Goal: Task Accomplishment & Management: Manage account settings

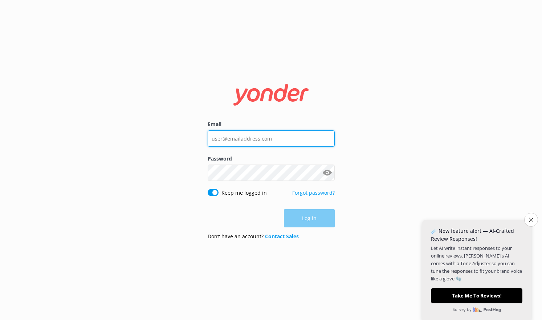
paste input "[PERSON_NAME][EMAIL_ADDRESS][DOMAIN_NAME]"
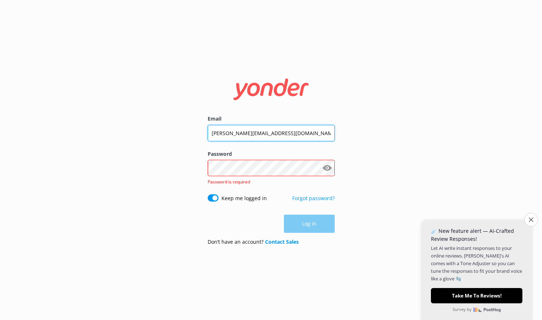
type input "[PERSON_NAME][EMAIL_ADDRESS][DOMAIN_NAME]"
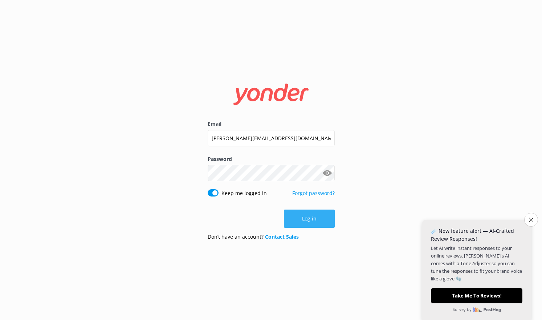
click at [321, 219] on button "Log in" at bounding box center [309, 219] width 51 height 18
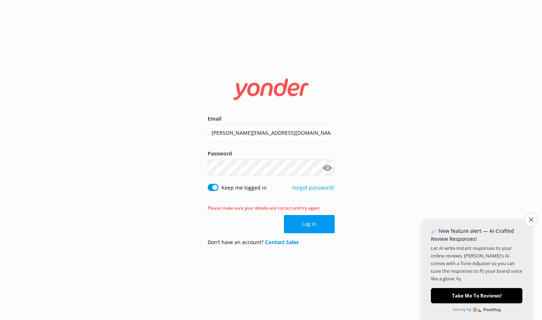
click at [330, 172] on button "Show password" at bounding box center [327, 168] width 15 height 15
click at [533, 225] on button "Close survey" at bounding box center [531, 219] width 15 height 15
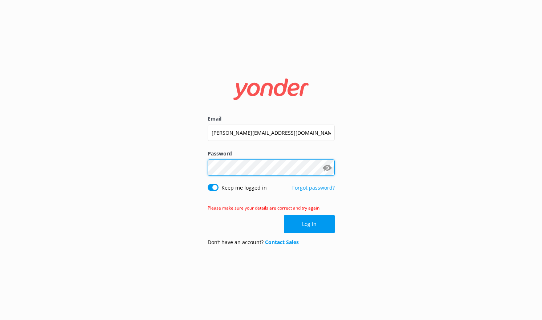
click at [191, 168] on div "Email [PERSON_NAME][EMAIL_ADDRESS][DOMAIN_NAME] Password Show password Keep me …" at bounding box center [271, 160] width 542 height 320
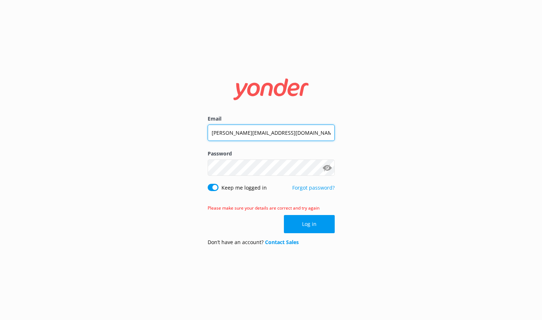
drag, startPoint x: 221, startPoint y: 133, endPoint x: 205, endPoint y: 133, distance: 15.6
type input "[EMAIL_ADDRESS][DOMAIN_NAME]"
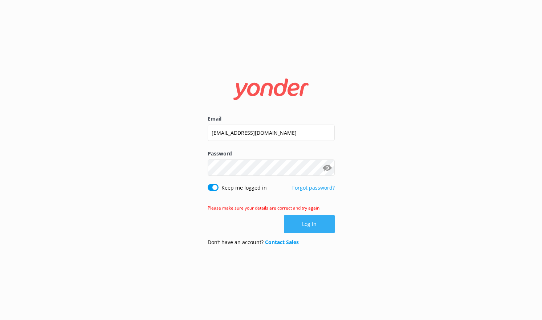
click at [310, 223] on button "Log in" at bounding box center [309, 224] width 51 height 18
click at [521, 70] on div "Email [EMAIL_ADDRESS][DOMAIN_NAME] Password [SECURITY_DATA] Show password Keep …" at bounding box center [271, 160] width 542 height 320
click at [368, 158] on div "Email [EMAIL_ADDRESS][DOMAIN_NAME] Password [SECURITY_DATA] Show password Keep …" at bounding box center [271, 160] width 542 height 320
